Goal: Information Seeking & Learning: Compare options

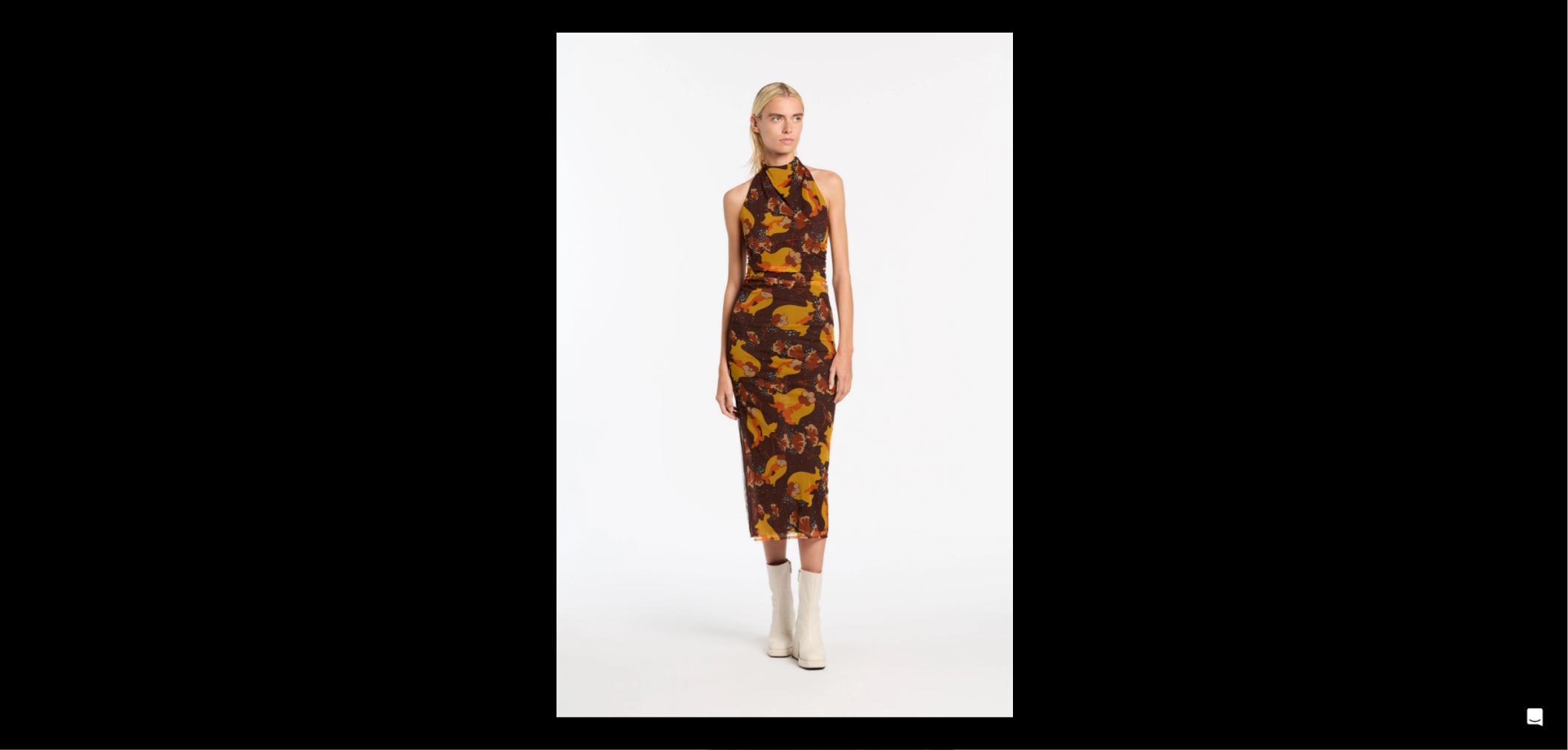
scroll to position [0, 780]
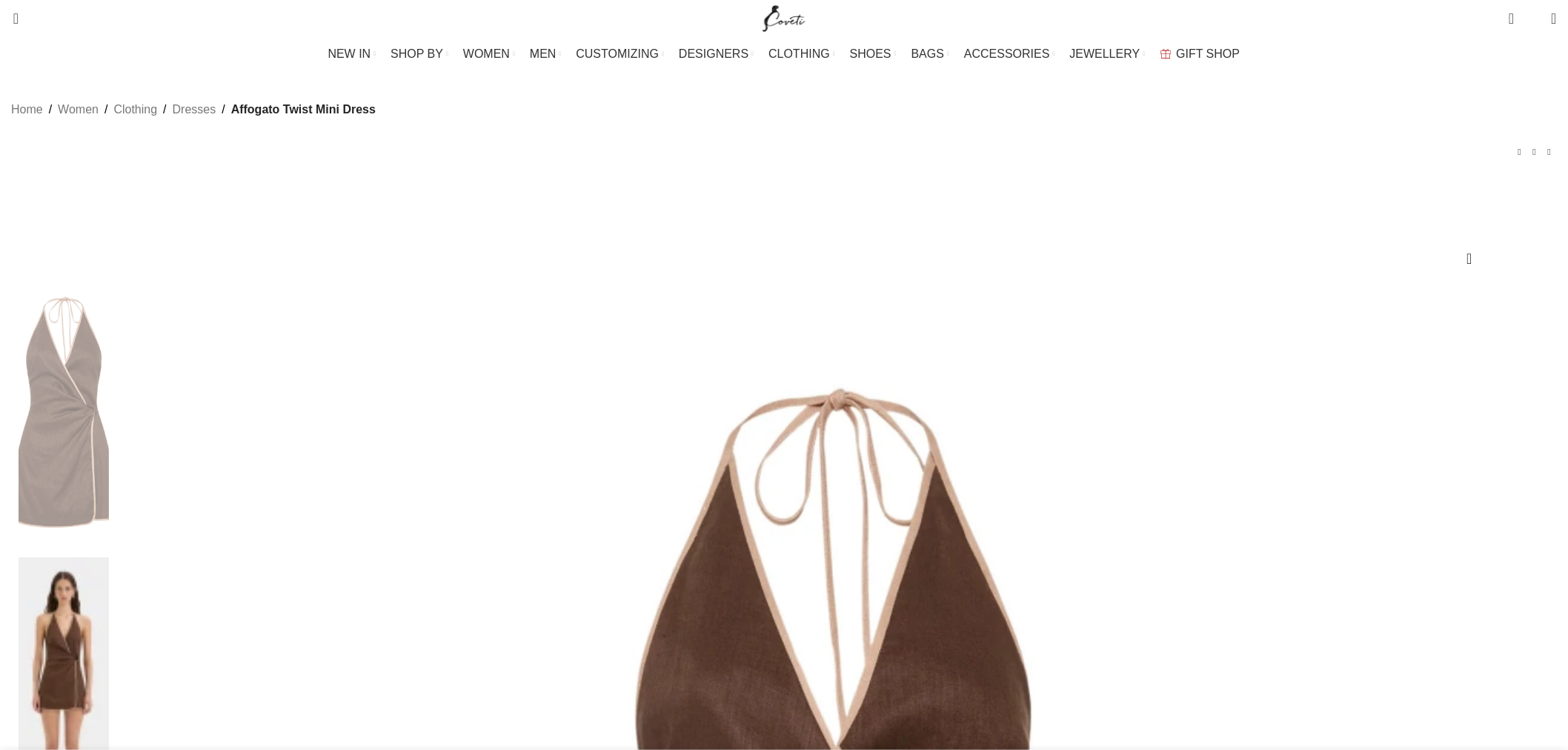
scroll to position [0, 156]
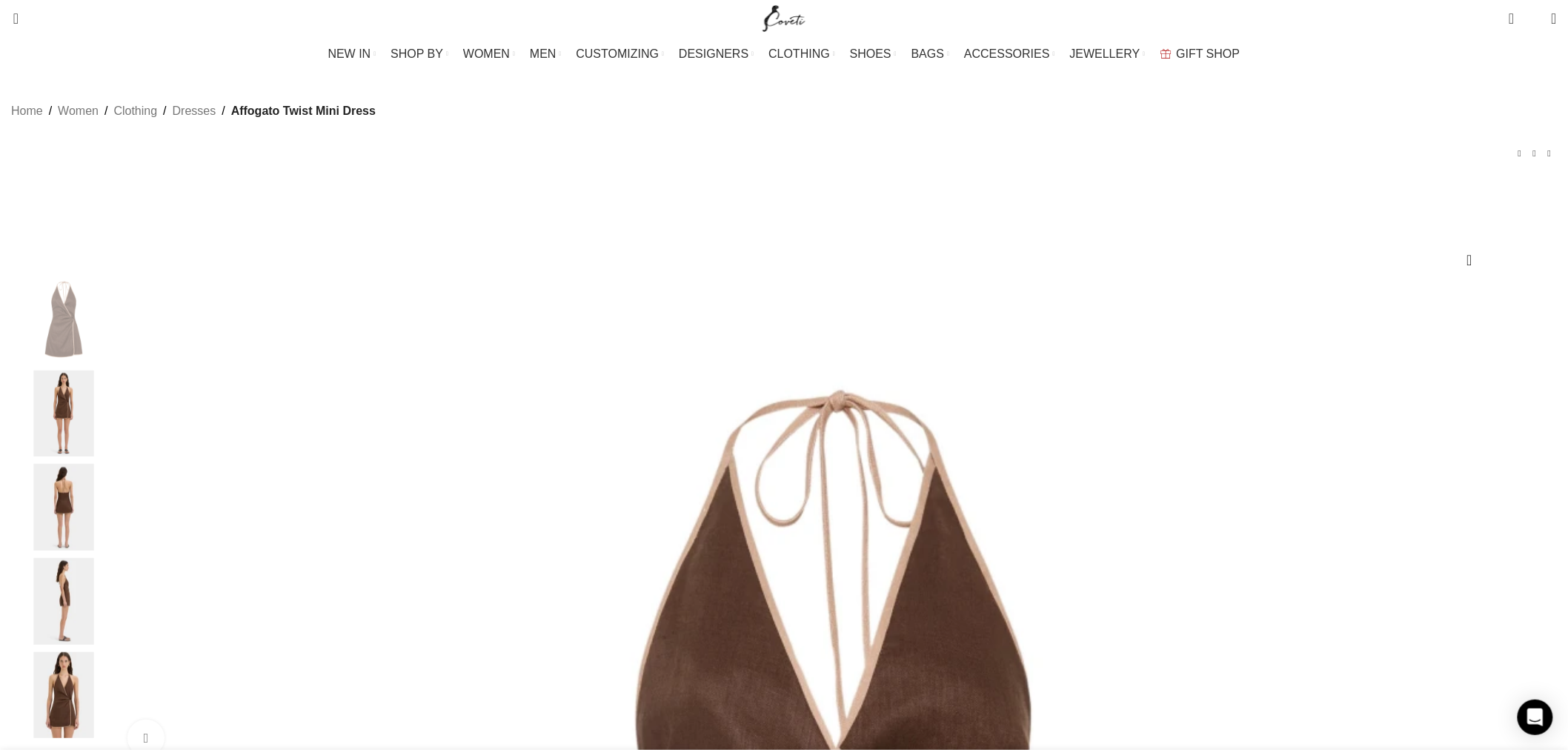
click at [109, 439] on img "2 / 5" at bounding box center [63, 413] width 91 height 87
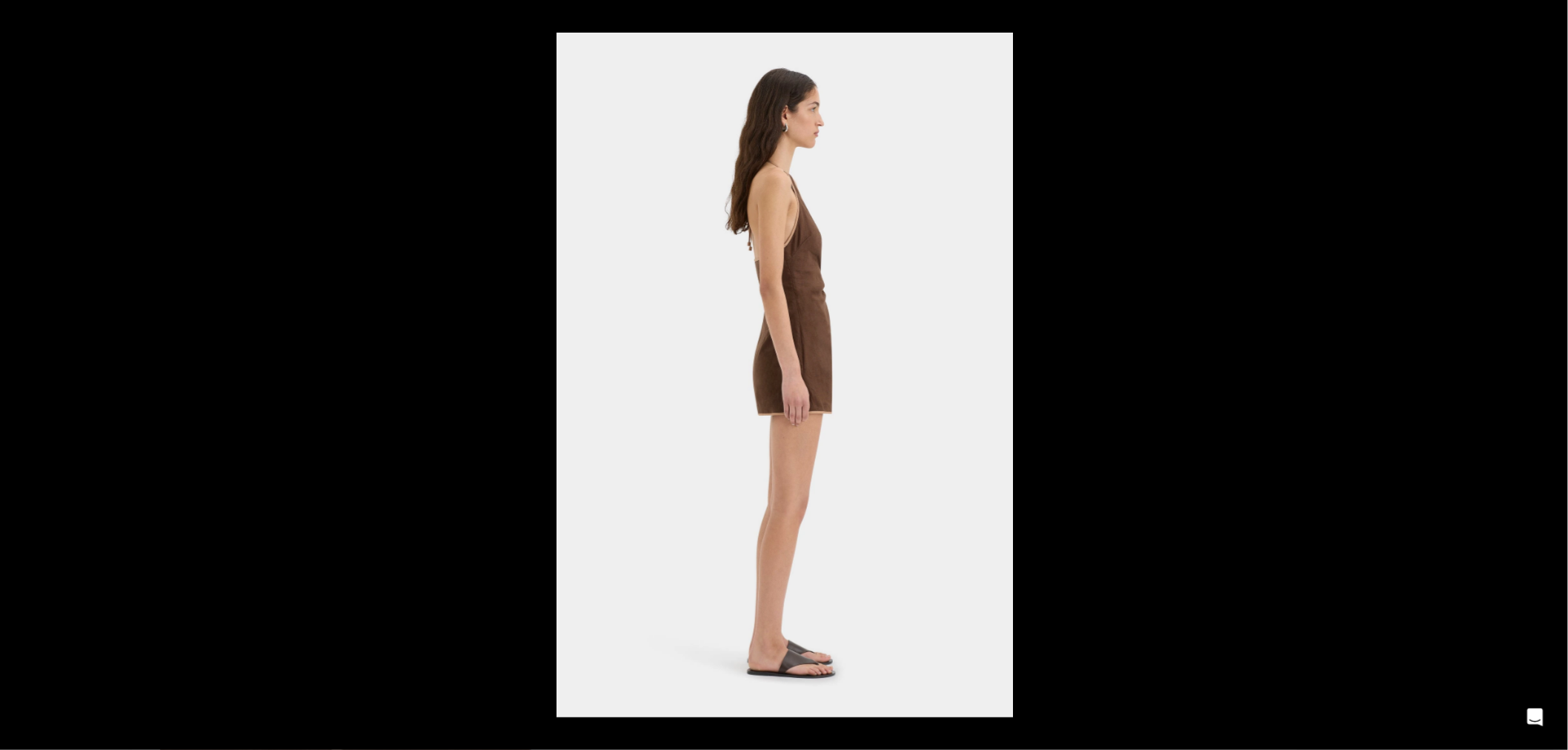
scroll to position [0, 2495]
click at [1558, 370] on button at bounding box center [1542, 375] width 52 height 74
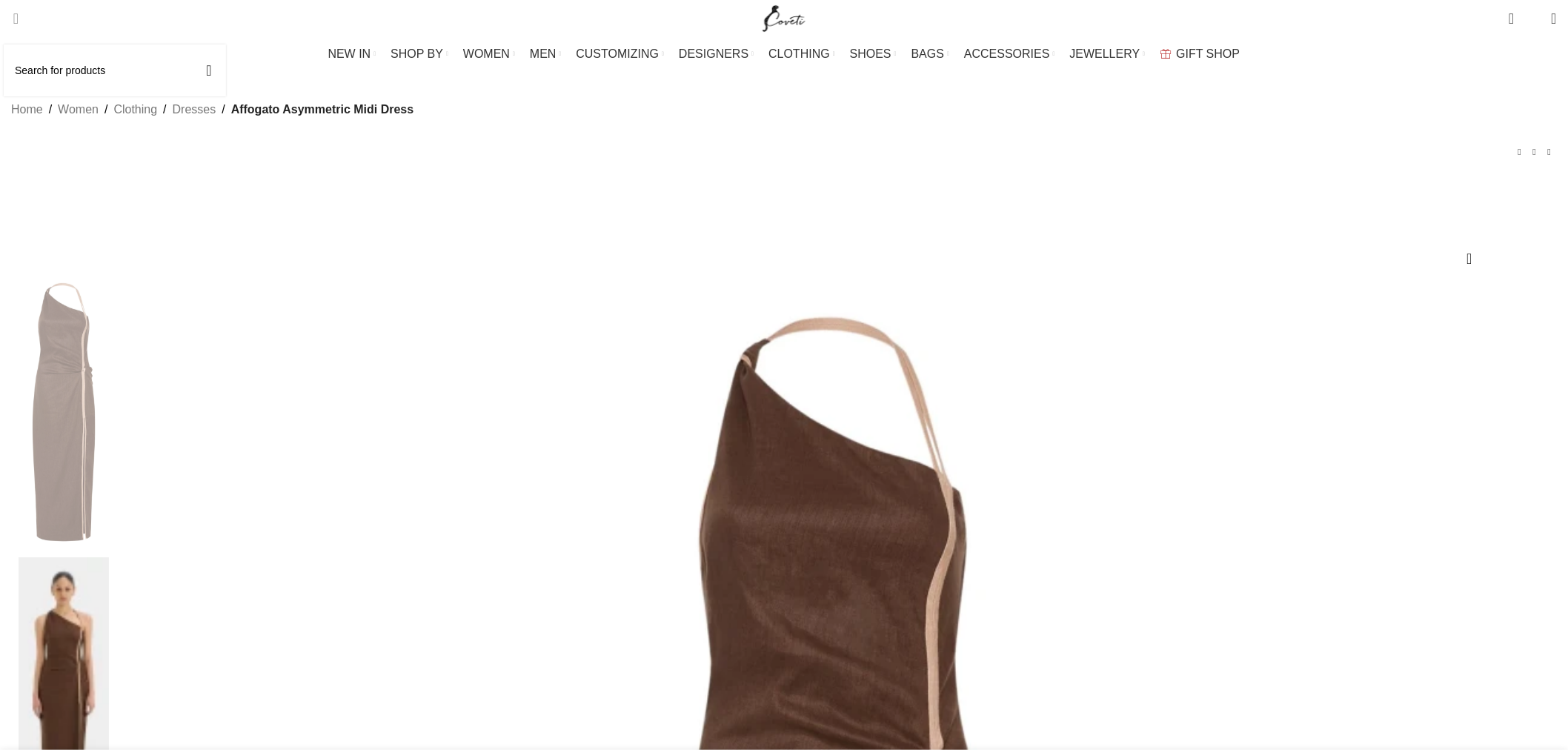
click at [18, 26] on link "Search" at bounding box center [10, 18] width 15 height 29
click at [68, 70] on input "Search" at bounding box center [114, 70] width 222 height 52
paste input "Affogato"
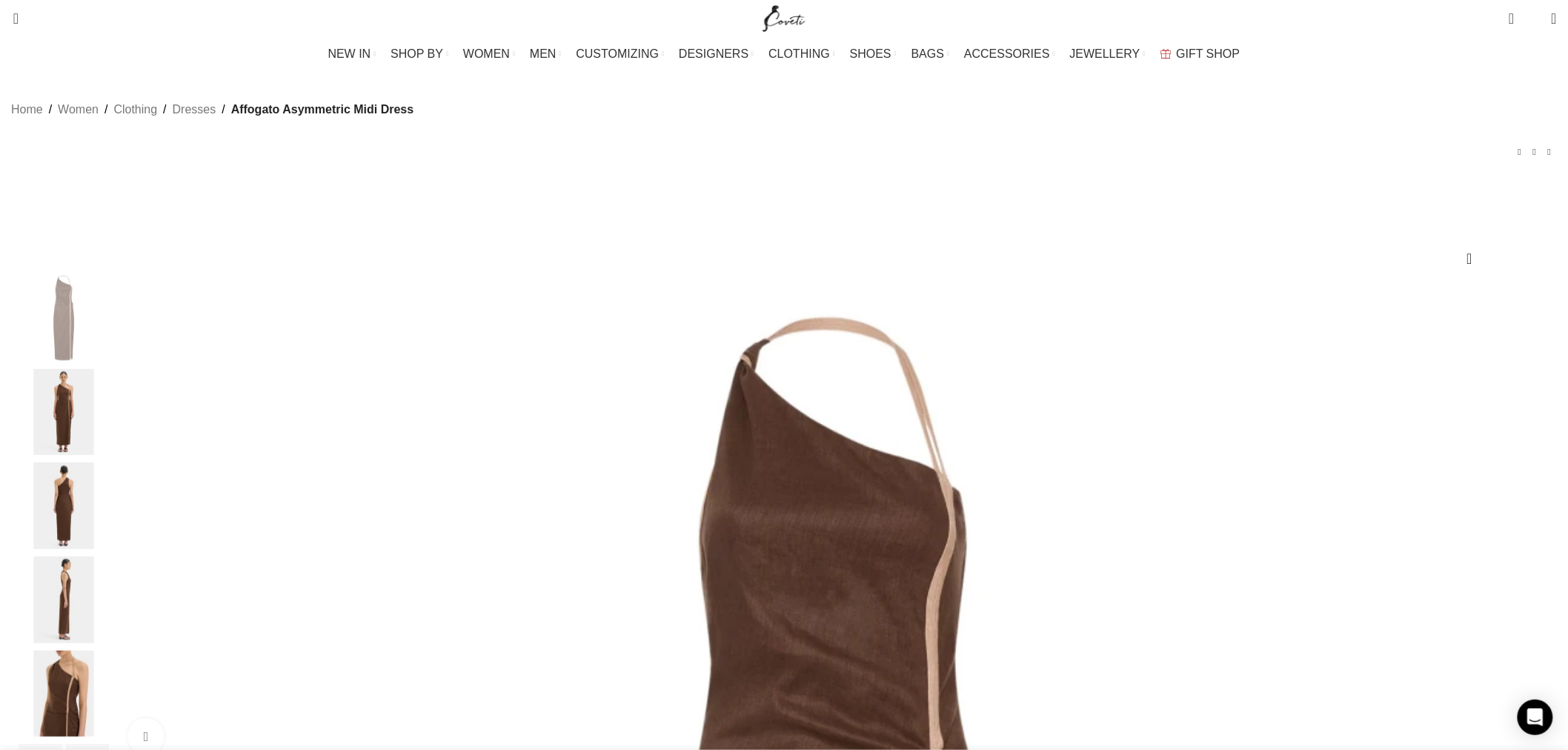
scroll to position [0, 780]
drag, startPoint x: 957, startPoint y: 321, endPoint x: 951, endPoint y: 289, distance: 32.6
copy h1 "Affogato Asymmetric Midi Dress"
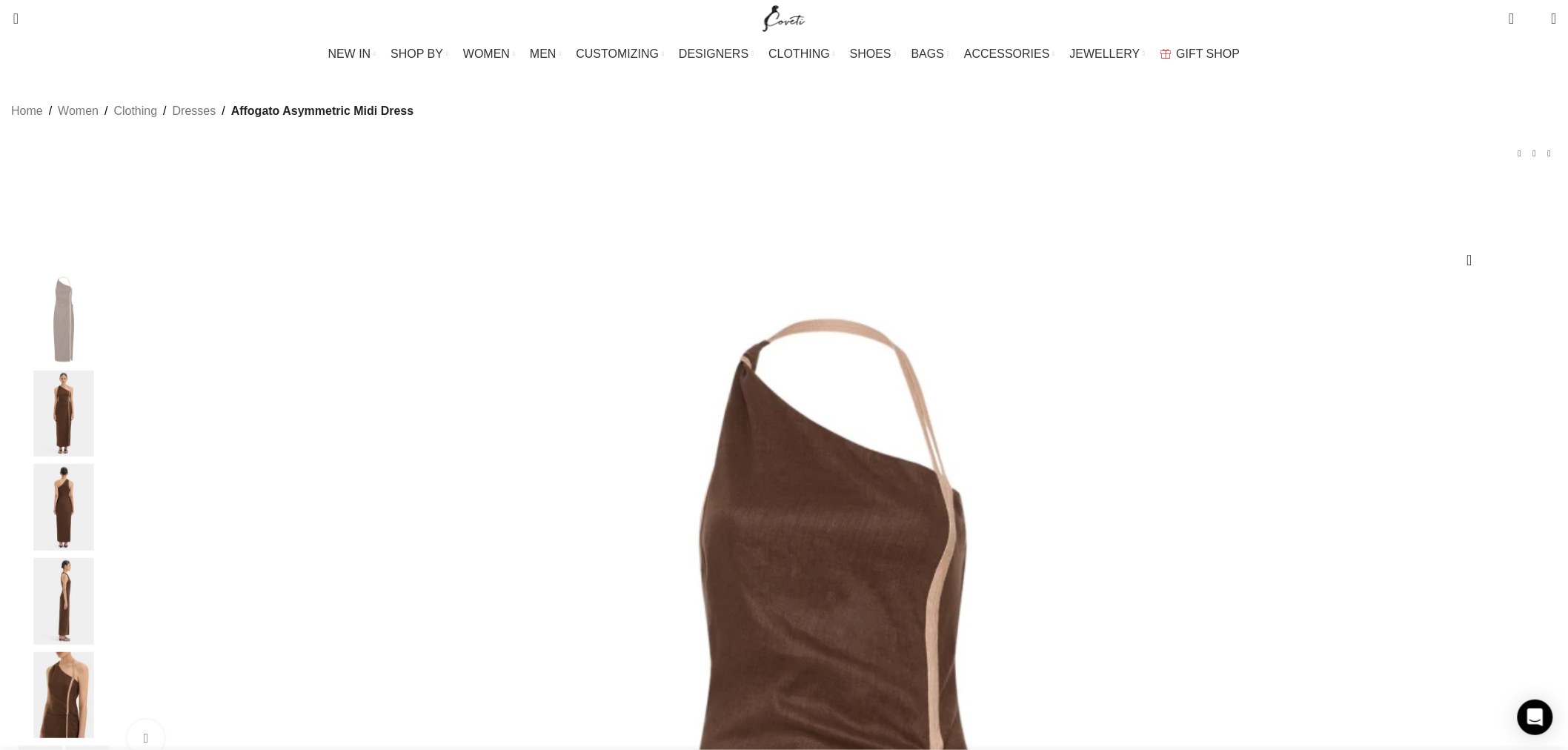
click at [109, 439] on img "2 / 6" at bounding box center [63, 413] width 91 height 87
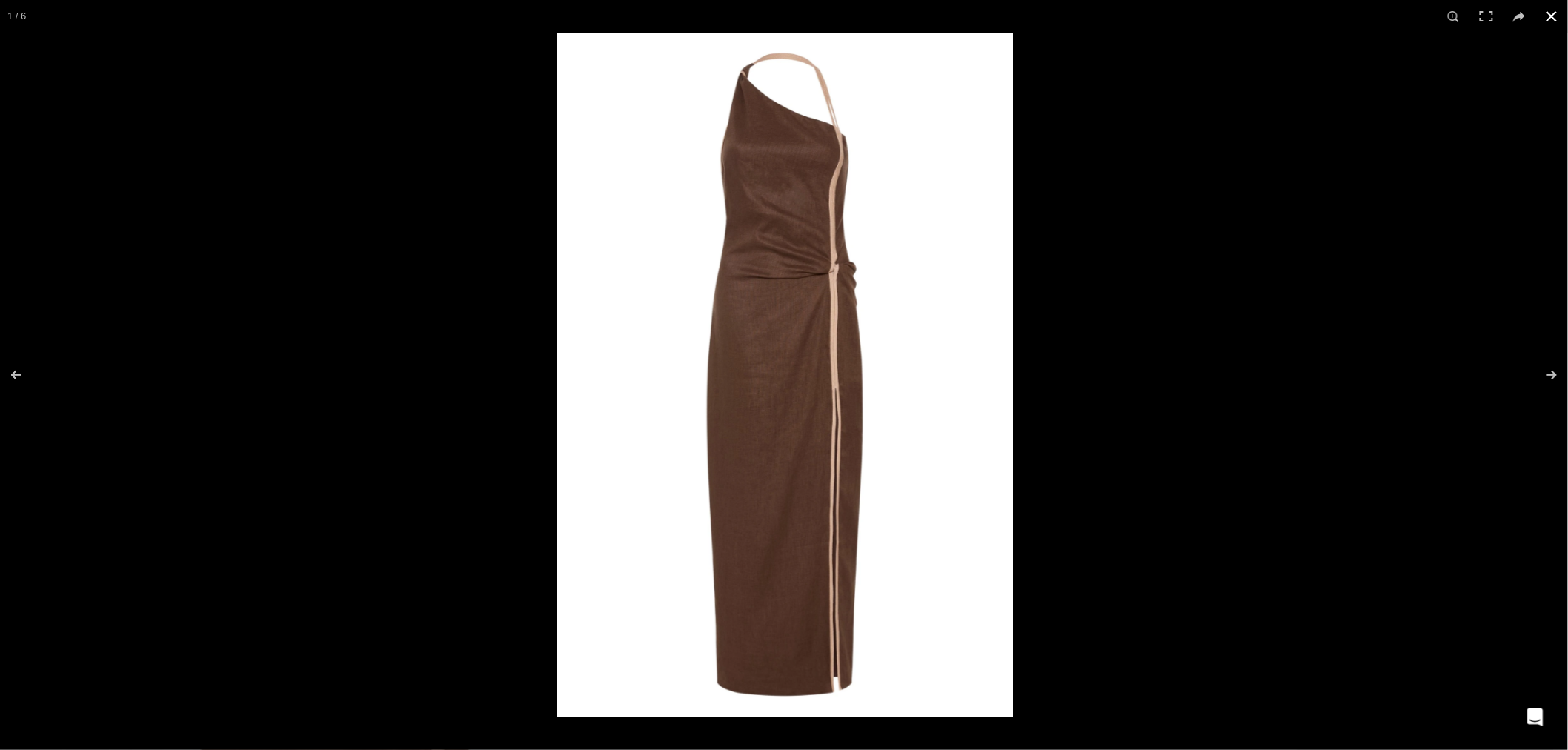
scroll to position [0, 1404]
click at [1549, 8] on button at bounding box center [1552, 16] width 33 height 33
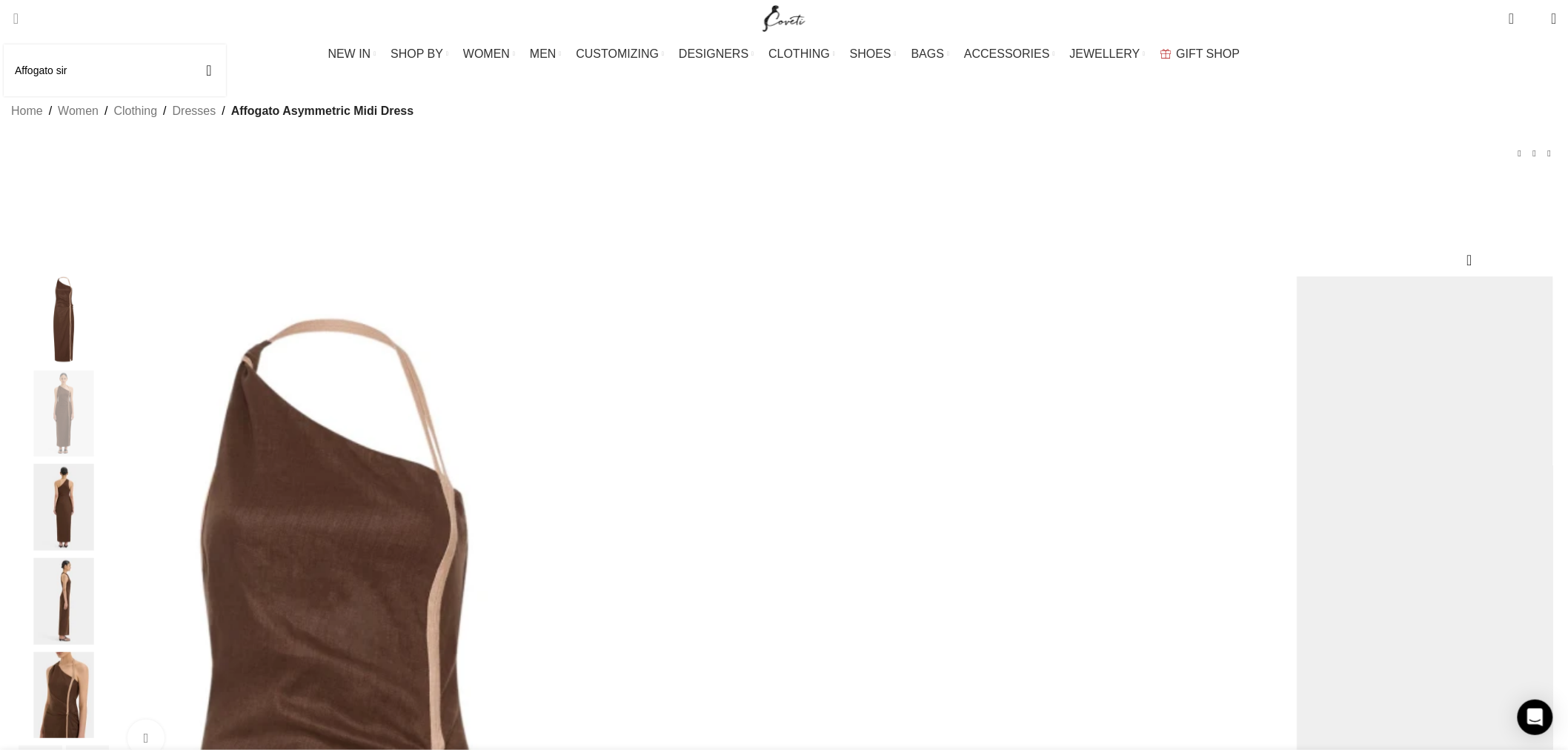
click at [101, 63] on input "Affogato sir" at bounding box center [114, 70] width 222 height 52
click at [122, 67] on input "Affogato sir" at bounding box center [114, 70] width 222 height 52
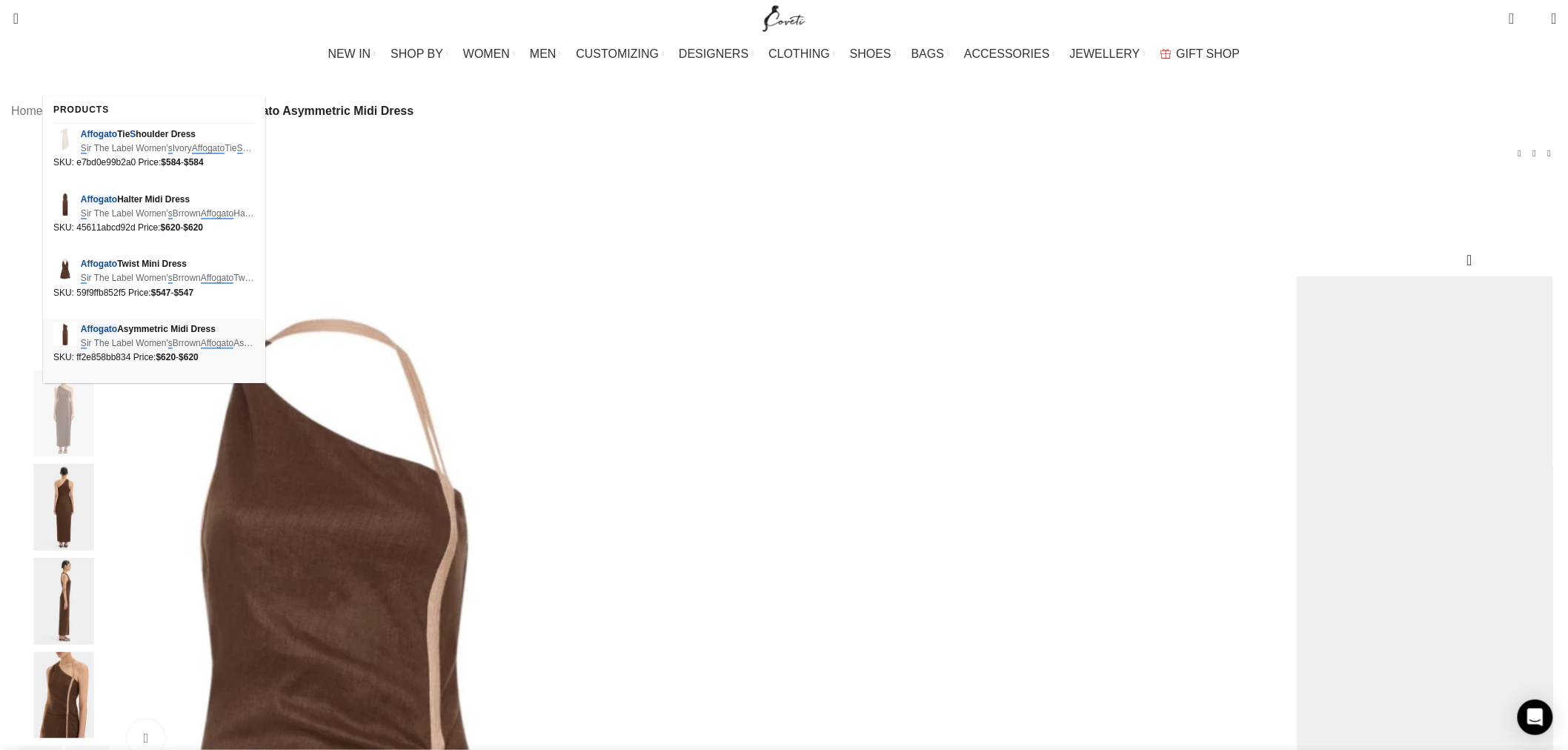
scroll to position [0, 1559]
drag, startPoint x: 157, startPoint y: 194, endPoint x: 215, endPoint y: 215, distance: 61.7
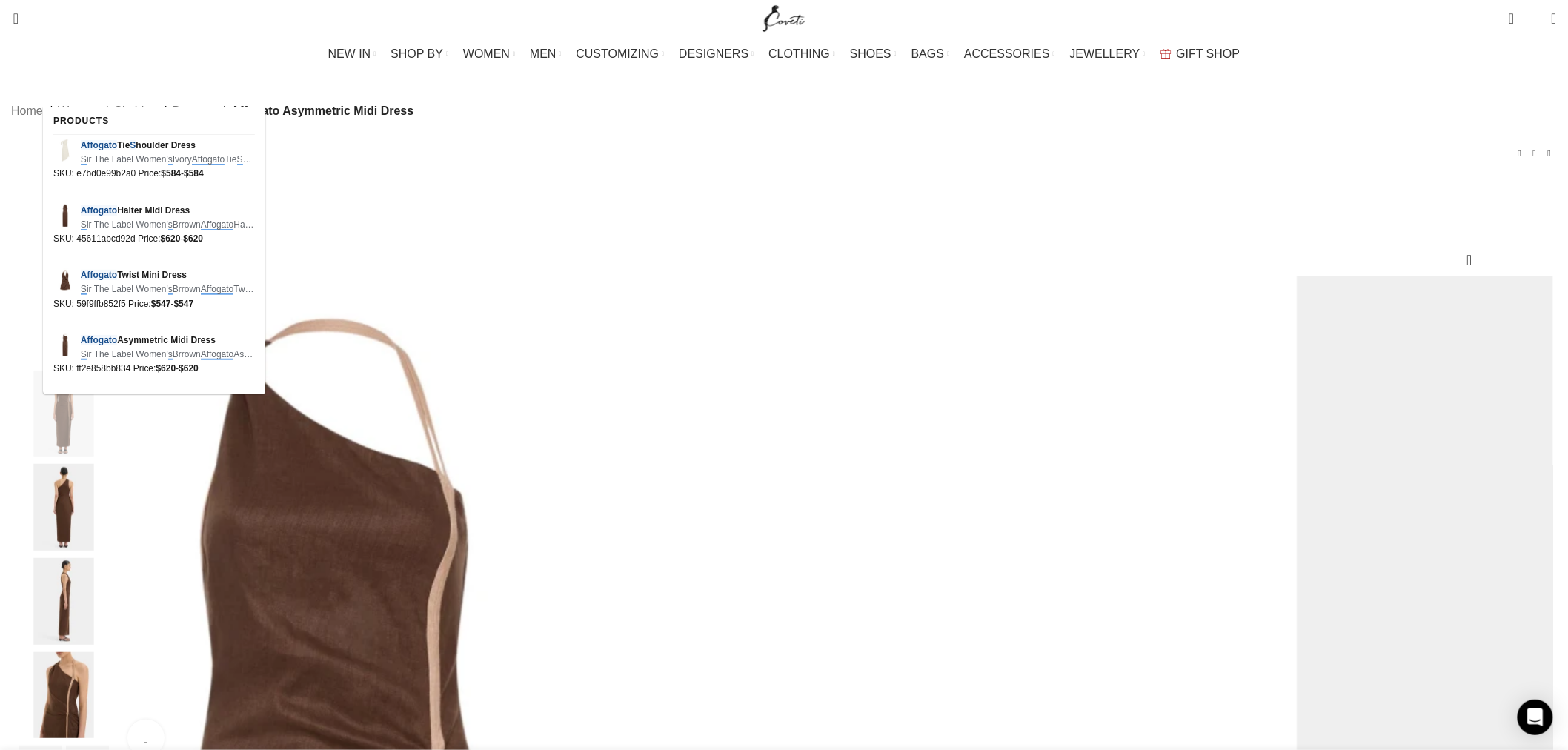
scroll to position [0, 2028]
click at [91, 80] on input "Affogato s" at bounding box center [114, 70] width 222 height 52
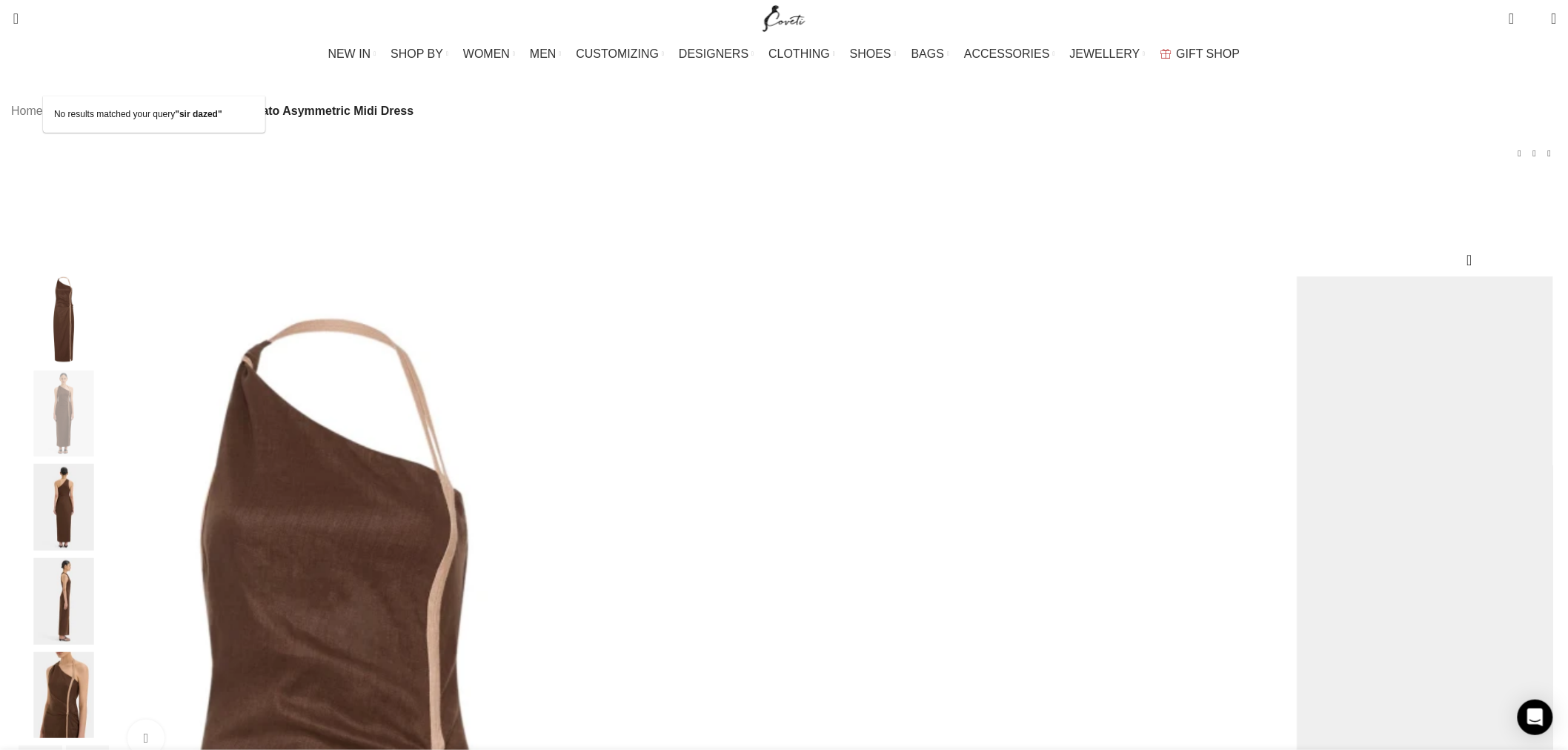
type input "sir dazed"
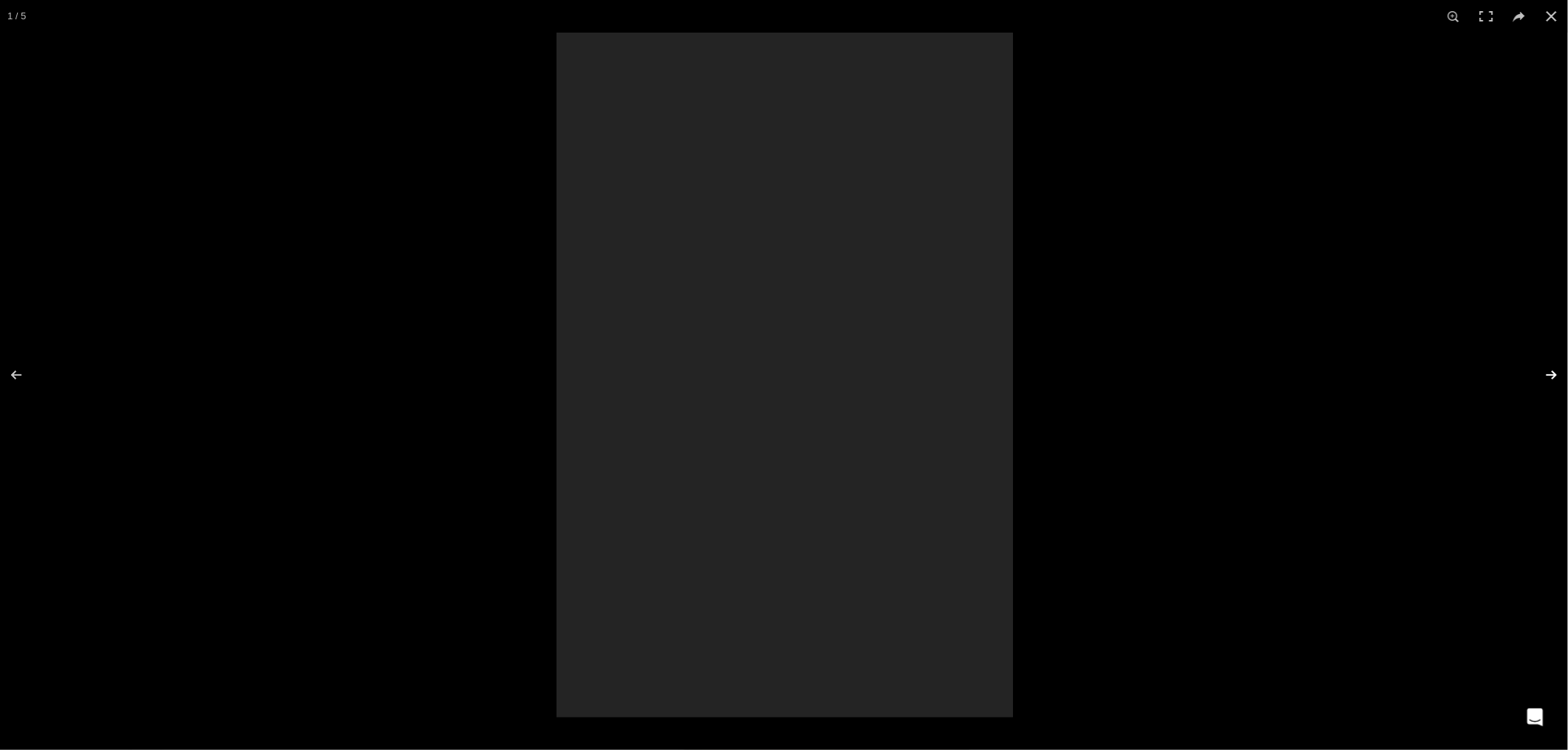
click at [1554, 375] on button at bounding box center [1542, 375] width 52 height 74
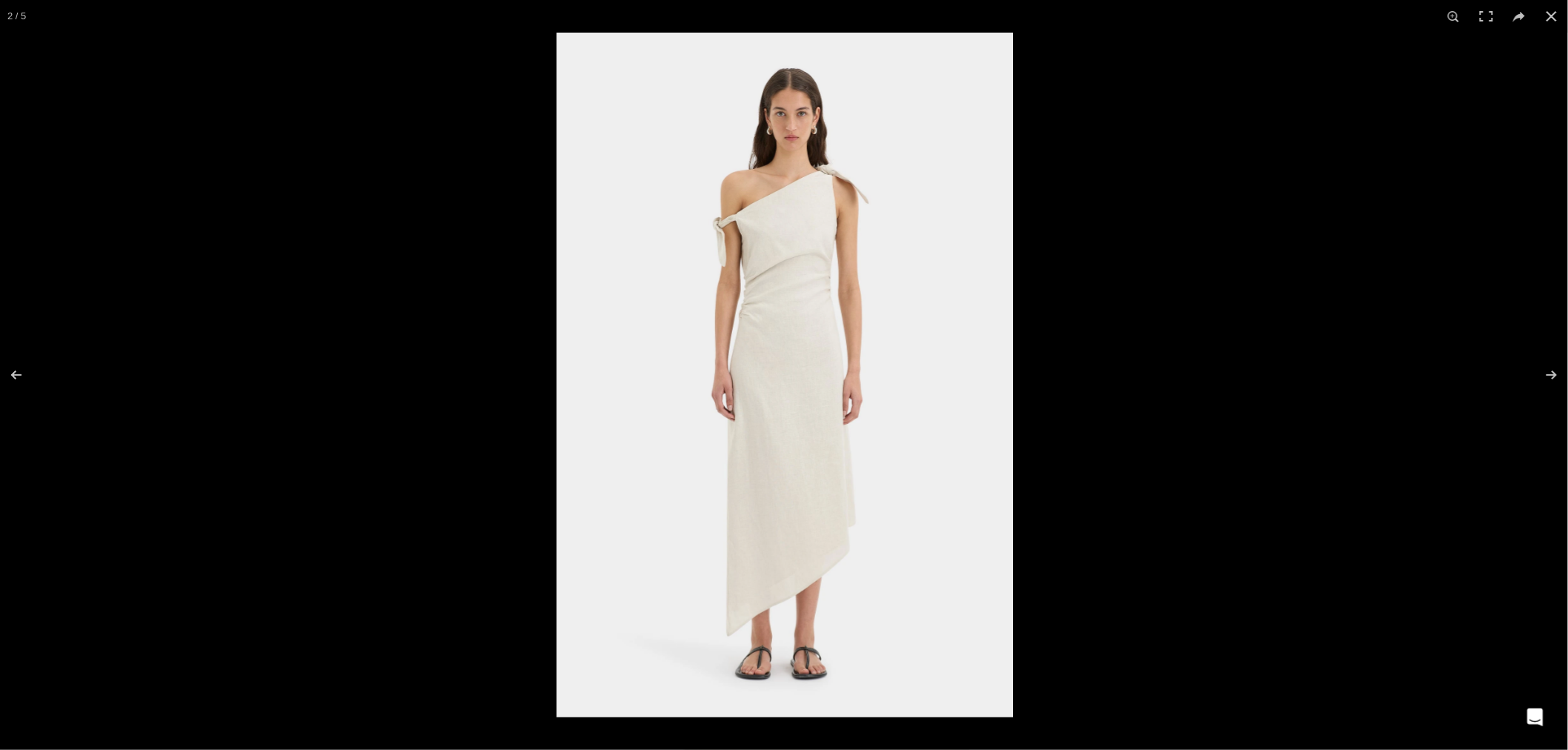
scroll to position [0, 468]
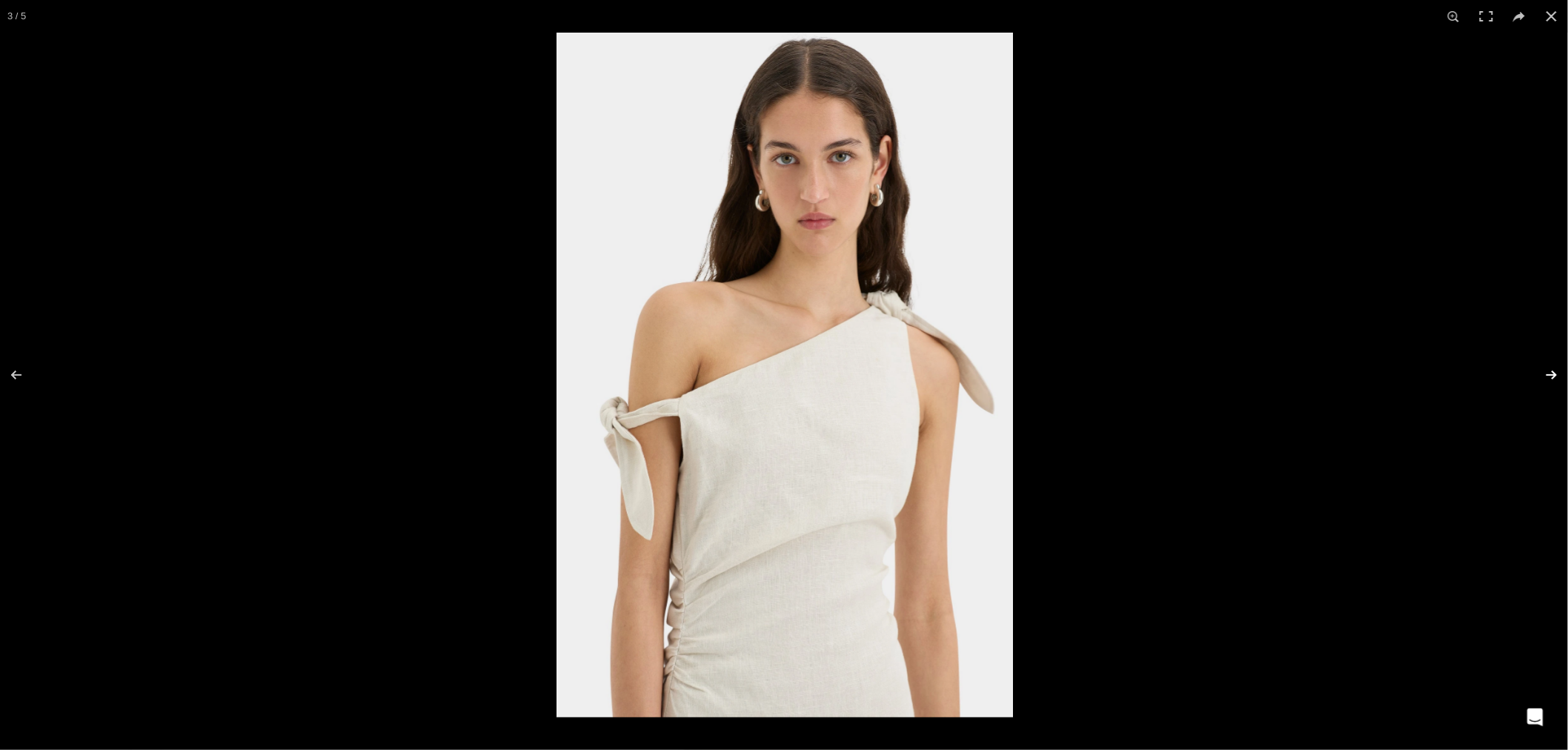
click at [1550, 374] on button at bounding box center [1542, 375] width 52 height 74
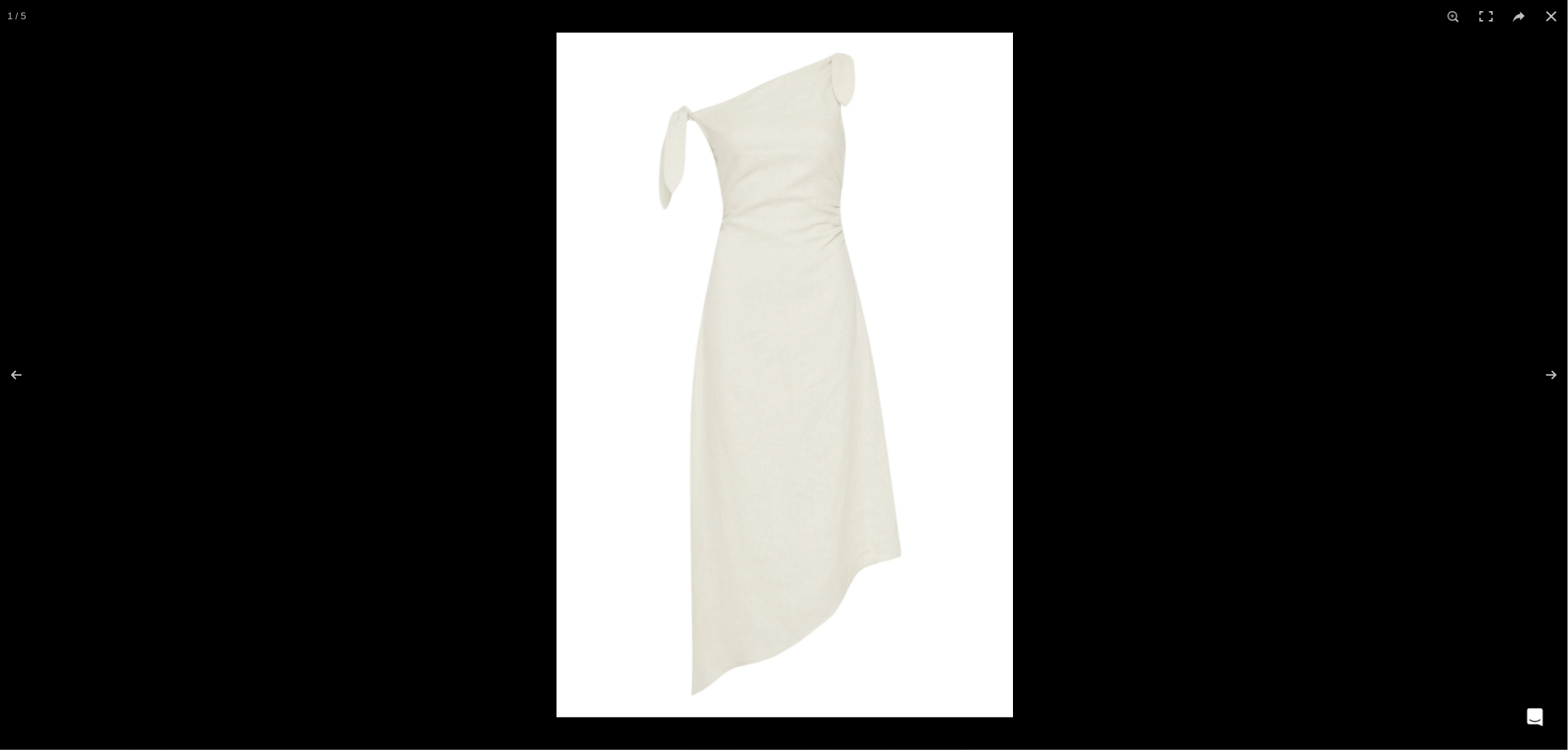
scroll to position [0, 780]
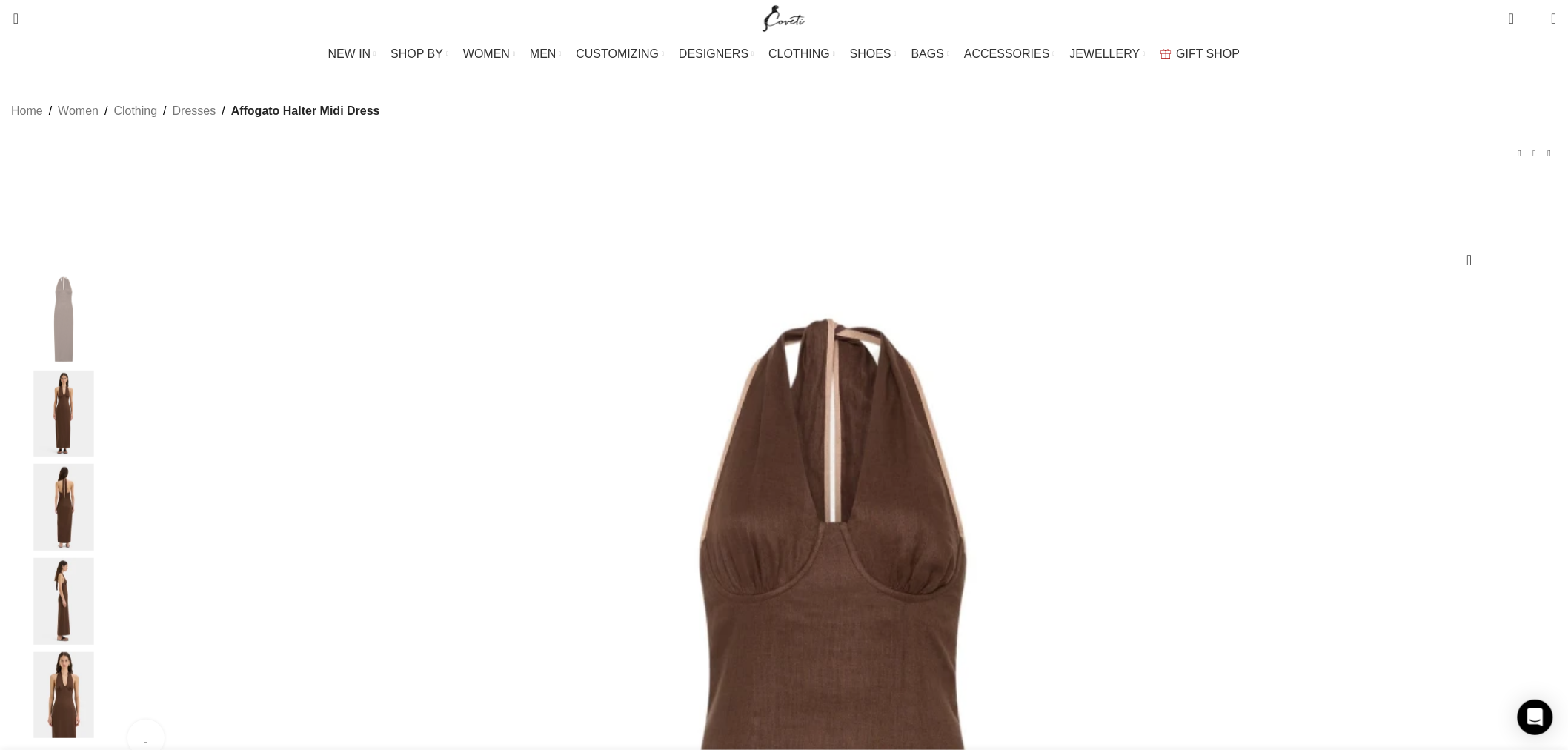
scroll to position [0, 624]
click at [109, 422] on img "2 / 5" at bounding box center [63, 413] width 91 height 87
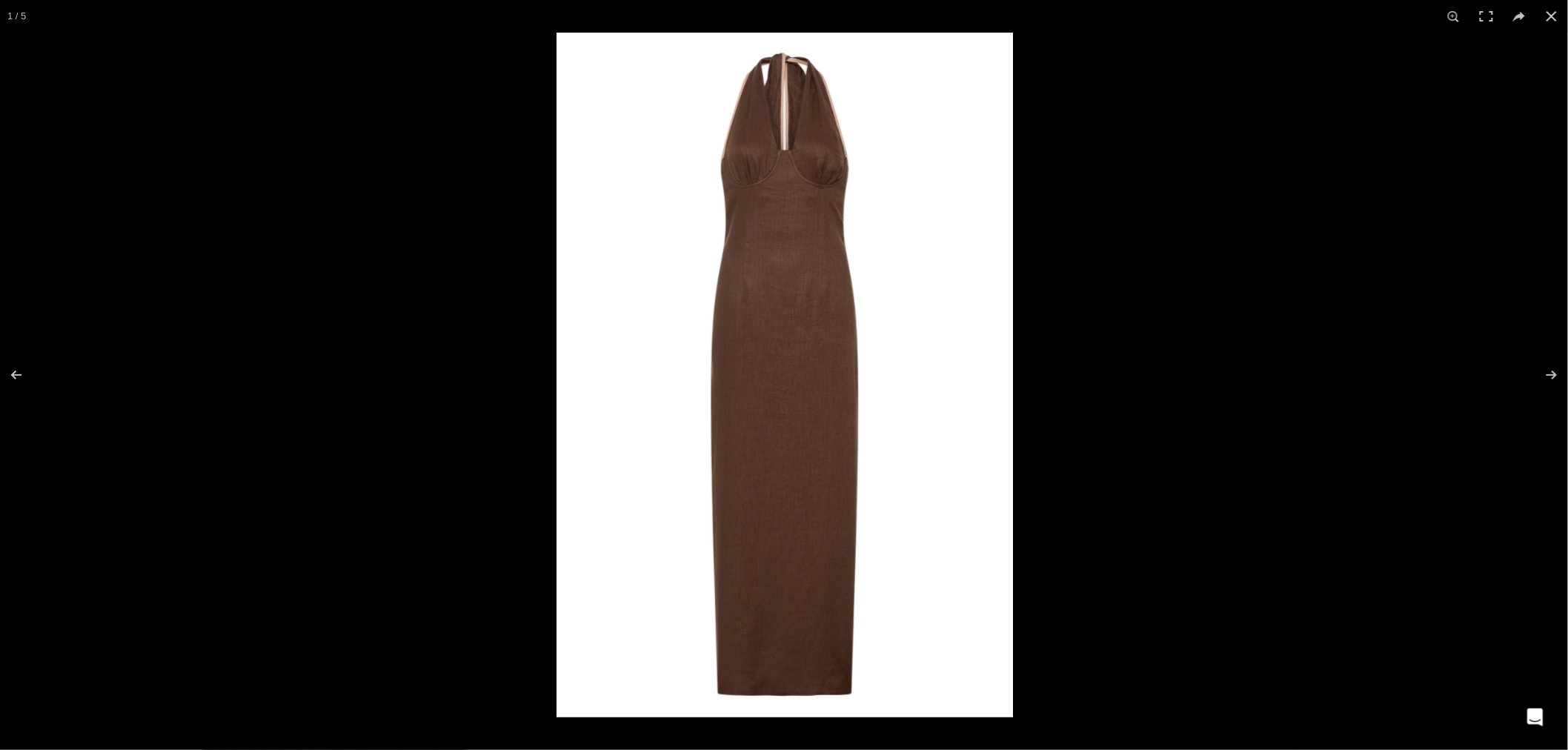
scroll to position [0, 936]
click at [1549, 16] on button at bounding box center [1552, 16] width 33 height 33
